Goal: Feedback & Contribution: Contribute content

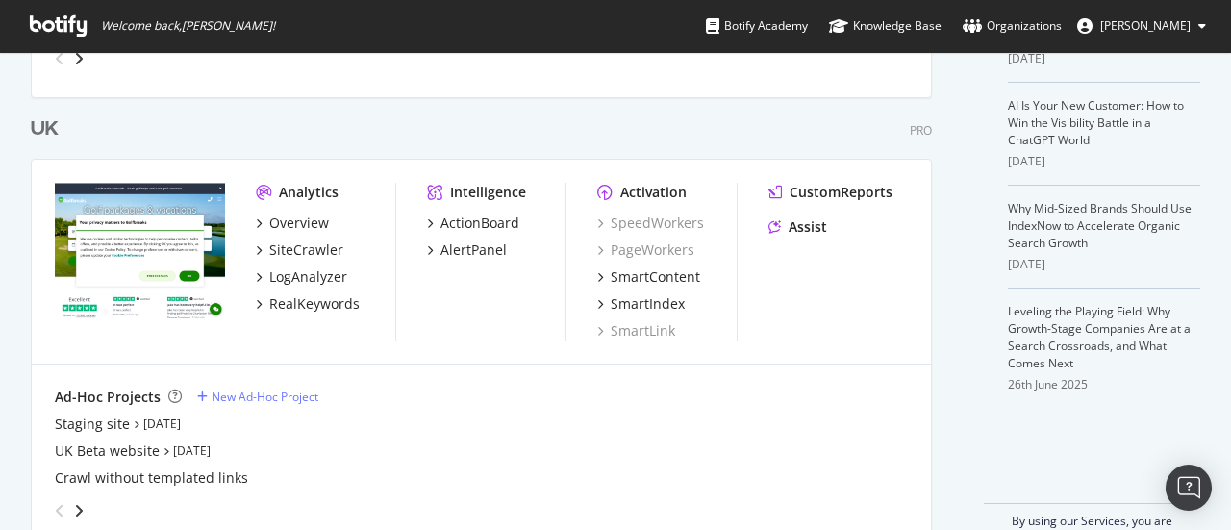
scroll to position [525, 0]
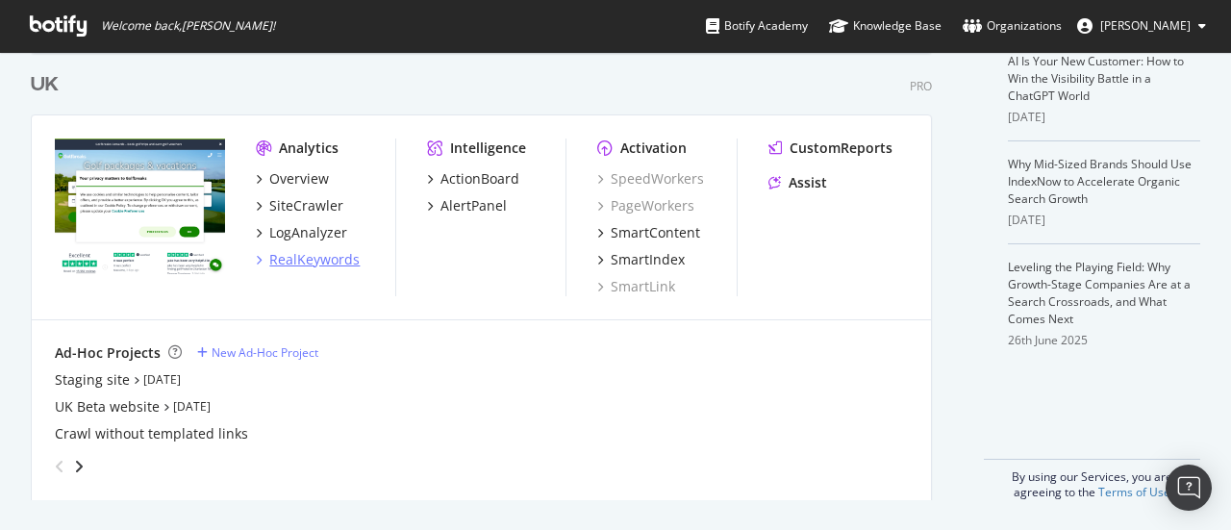
click at [322, 263] on div "RealKeywords" at bounding box center [314, 259] width 90 height 19
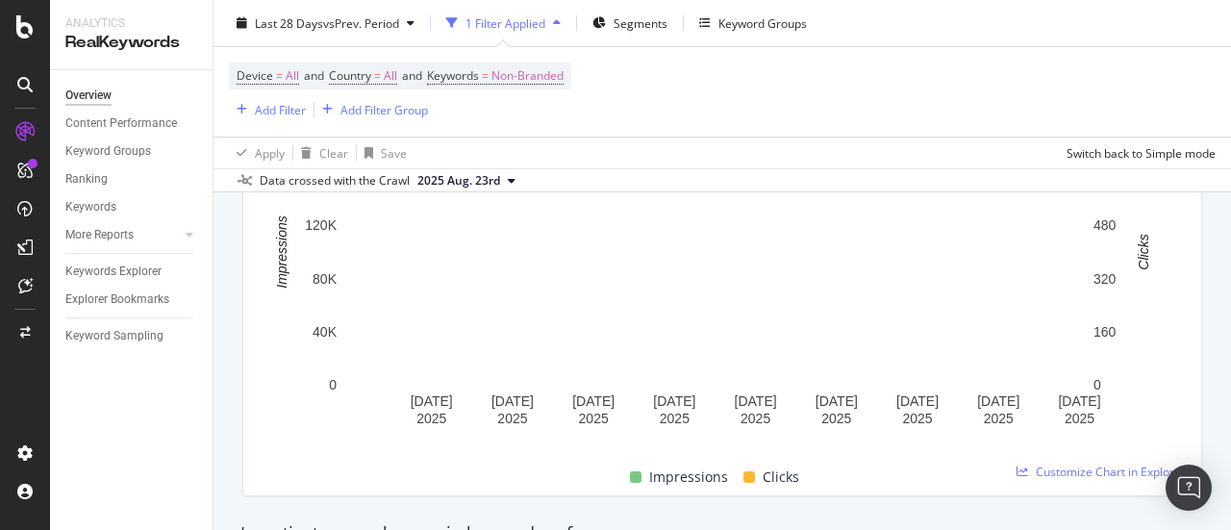
scroll to position [385, 0]
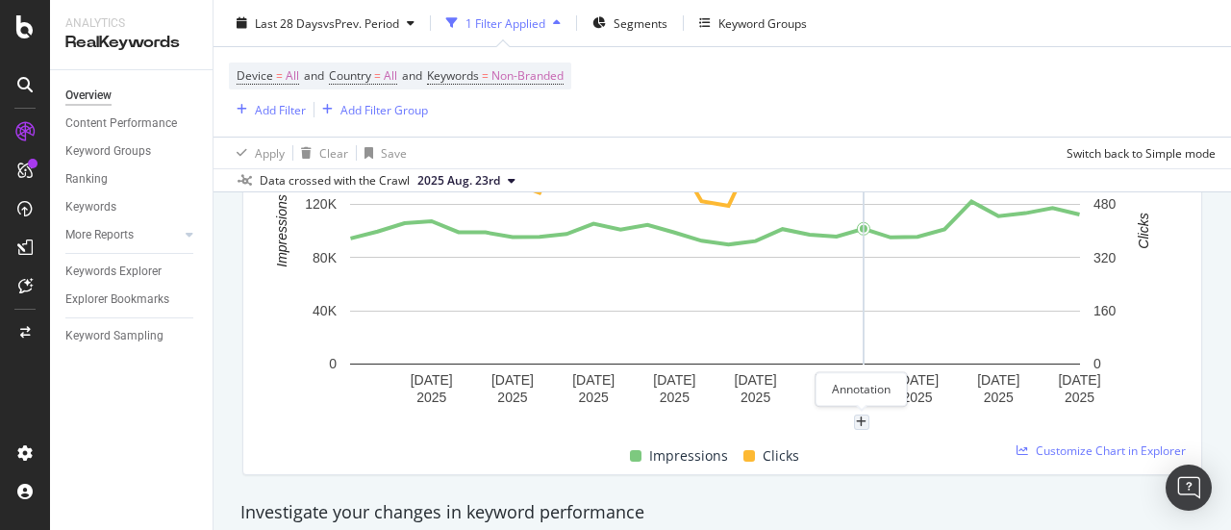
click at [860, 427] on div "plus" at bounding box center [861, 422] width 15 height 15
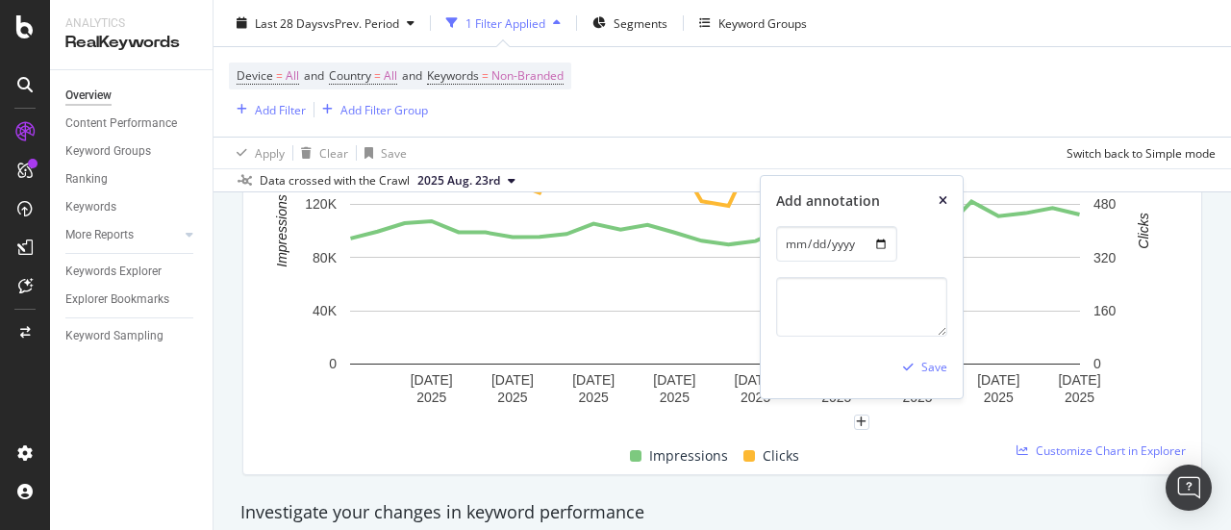
click at [945, 198] on icon "xmark" at bounding box center [943, 201] width 9 height 12
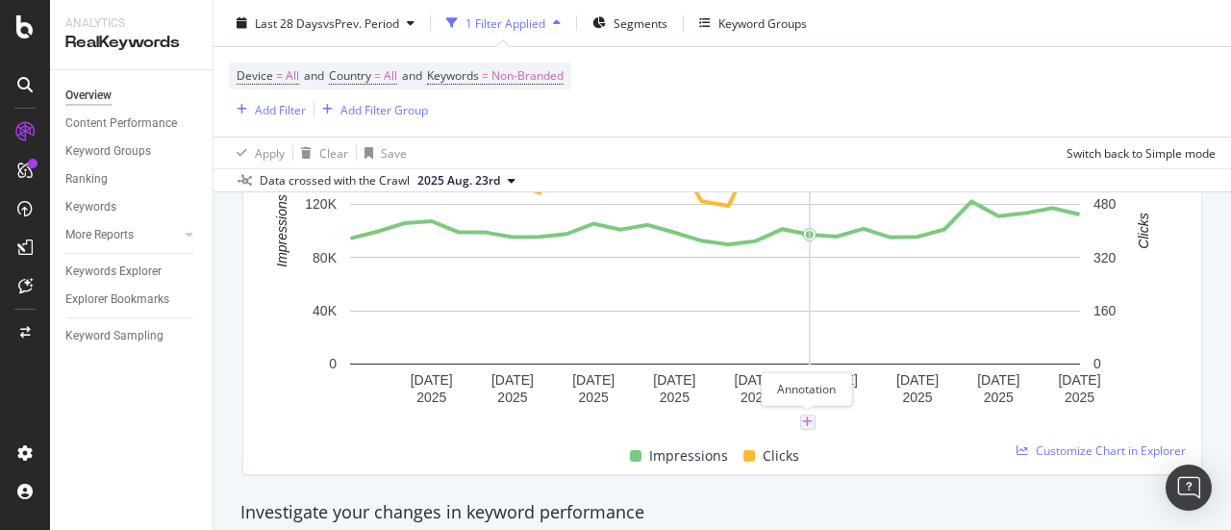
click at [805, 420] on icon "plus" at bounding box center [807, 423] width 11 height 12
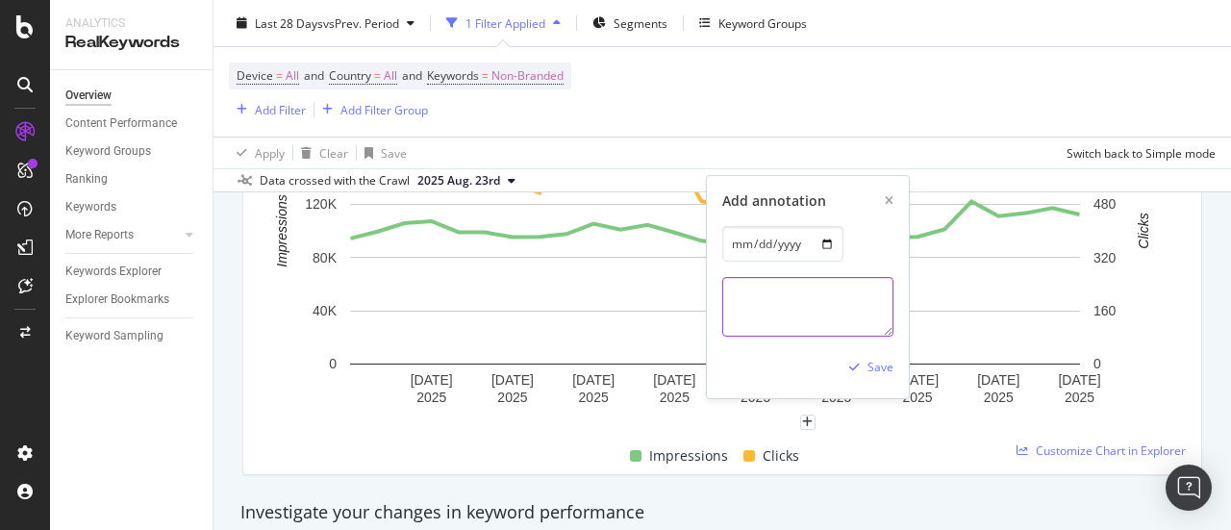
click at [774, 297] on textarea at bounding box center [808, 307] width 171 height 60
type textarea "[PERSON_NAME]'s birthday"
click at [874, 358] on div "Save" at bounding box center [868, 367] width 52 height 29
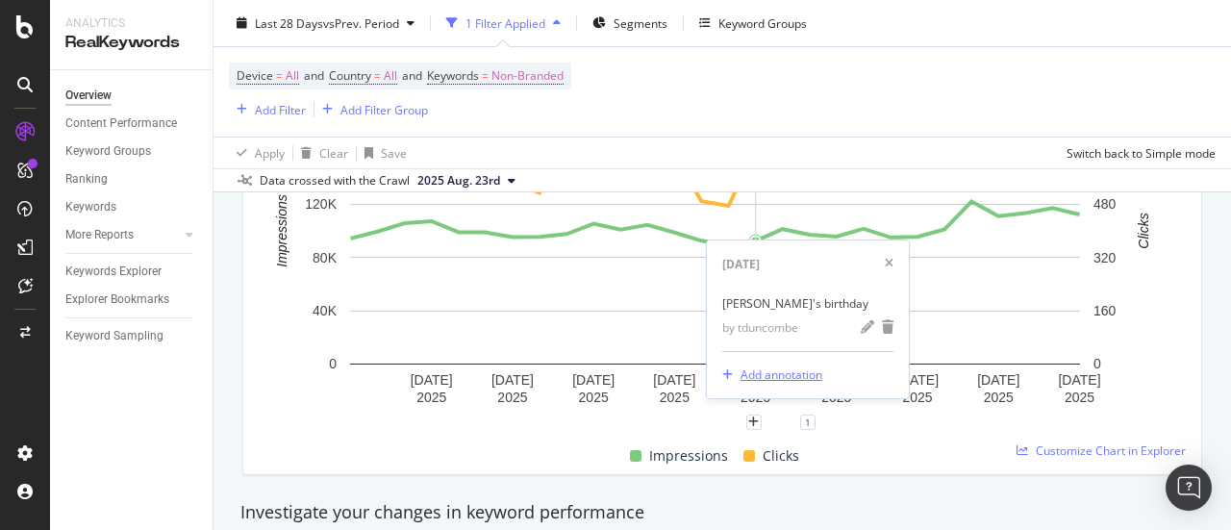
click at [758, 366] on div "Add annotation" at bounding box center [769, 375] width 108 height 29
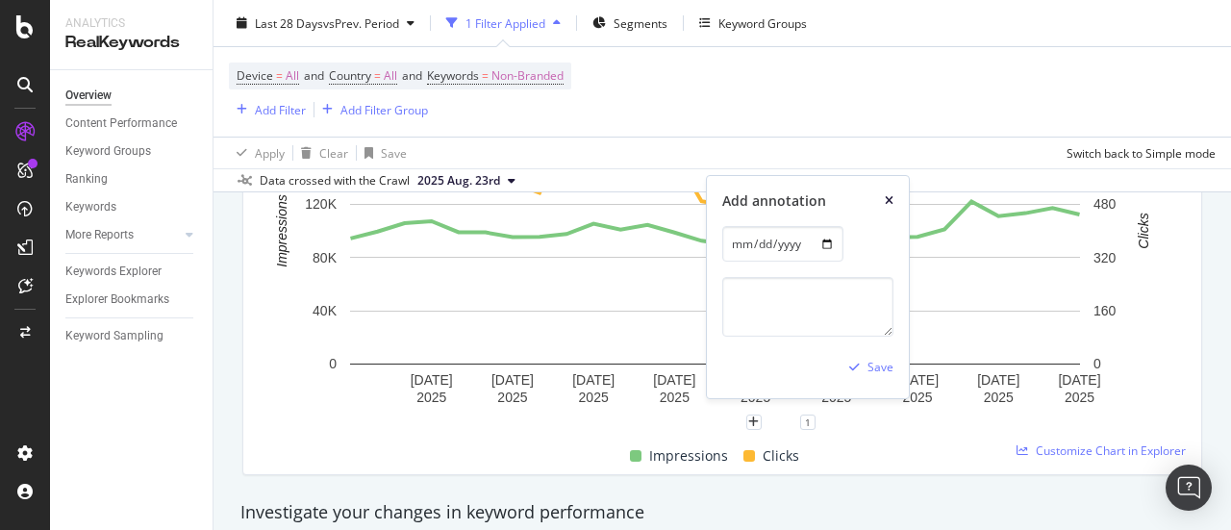
click at [891, 197] on icon "xmark" at bounding box center [889, 201] width 9 height 12
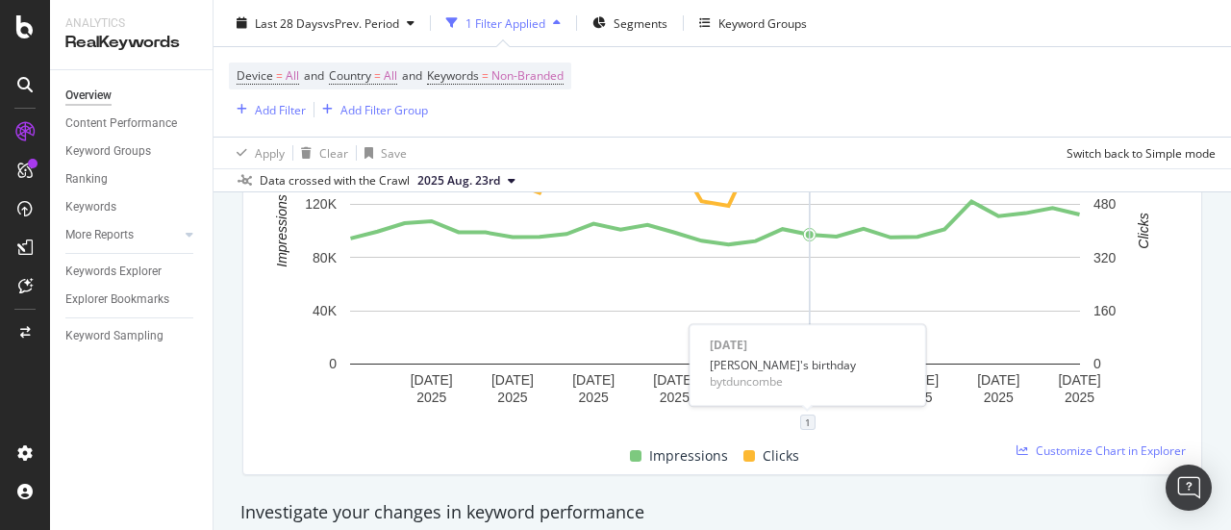
click at [809, 418] on div "1" at bounding box center [807, 422] width 15 height 15
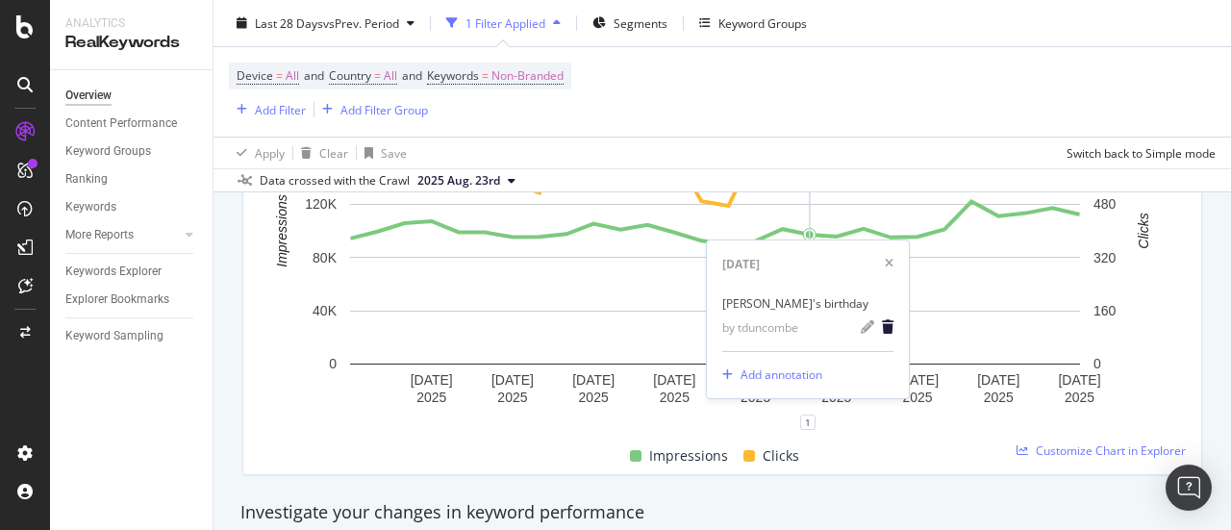
click at [889, 324] on icon "trash" at bounding box center [888, 326] width 12 height 13
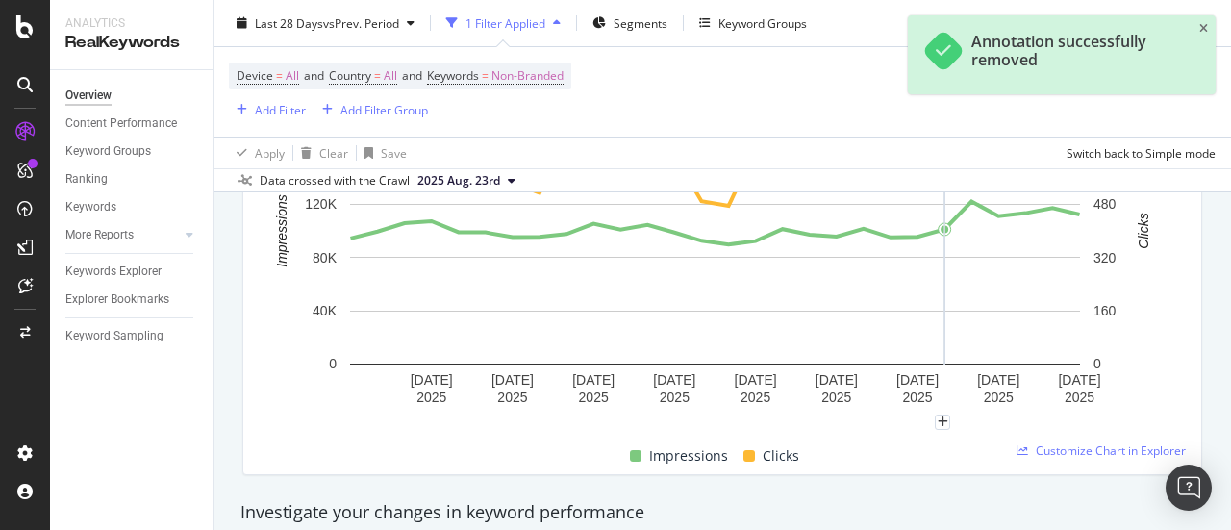
click at [686, 161] on div "Apply Clear Save Switch back to Simple mode" at bounding box center [723, 153] width 1018 height 32
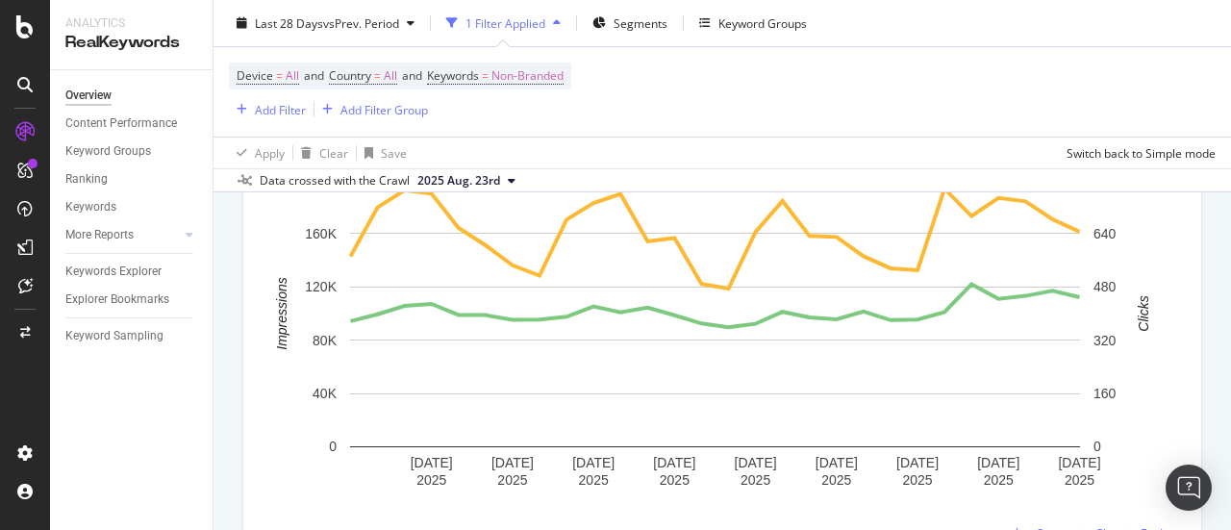
scroll to position [289, 0]
